Goal: Find specific page/section

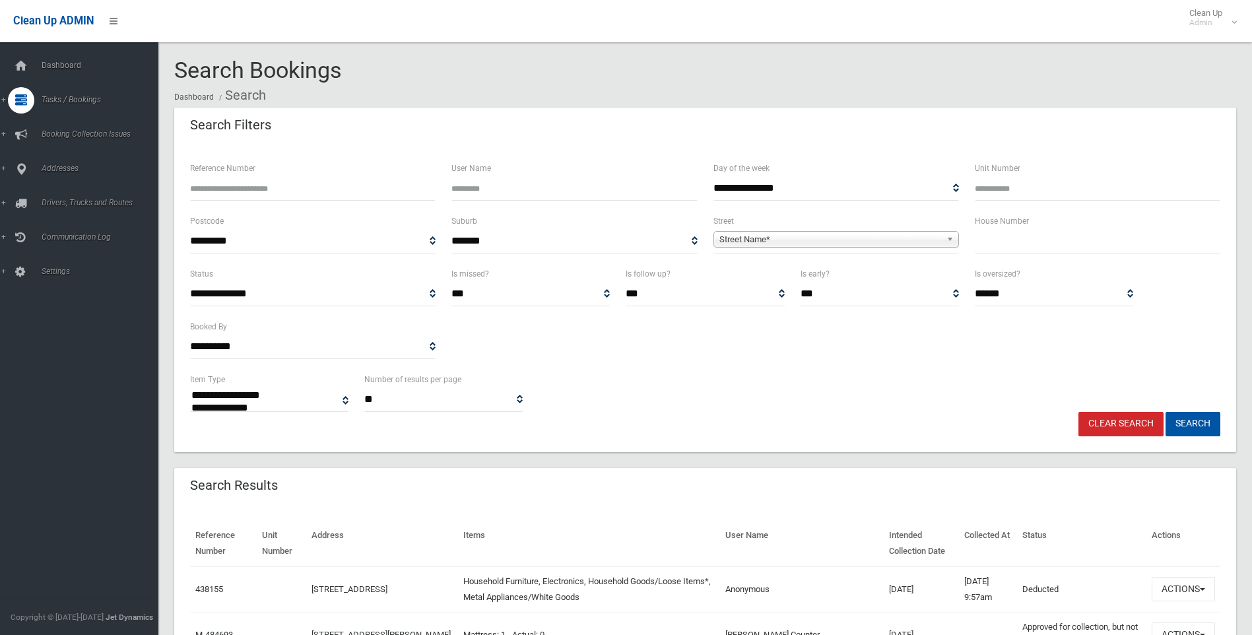
select select
click at [65, 193] on span "Search" at bounding box center [97, 196] width 119 height 9
select select
click at [773, 235] on span "Street Name*" at bounding box center [830, 240] width 222 height 16
type input "***"
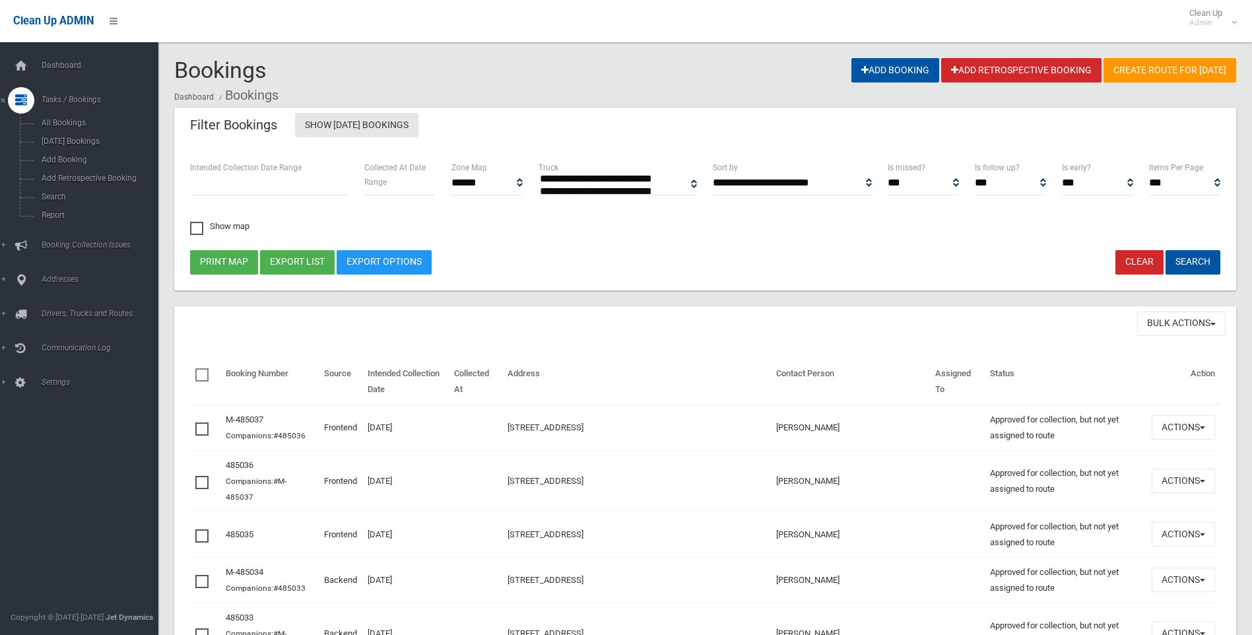
select select
